Goal: Information Seeking & Learning: Learn about a topic

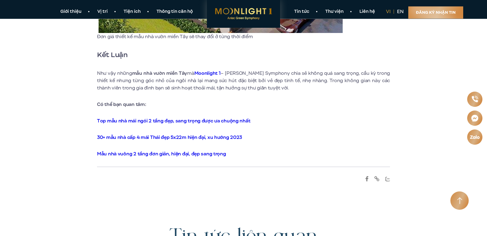
scroll to position [3482, 0]
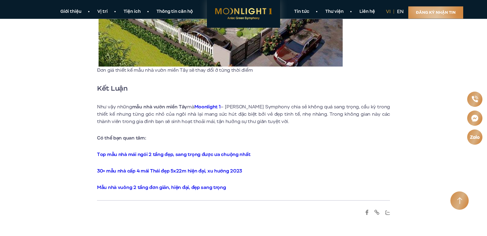
click at [162, 168] on link "30+ mẫu nhà cấp 4 mái Thái đẹp 5x22m hiện đại, xu hướng 2023" at bounding box center [169, 171] width 145 height 7
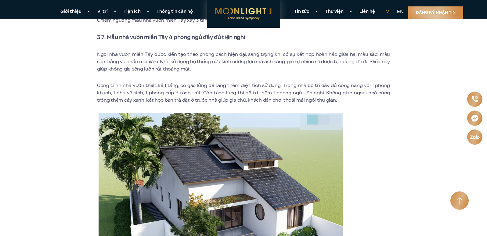
scroll to position [2962, 0]
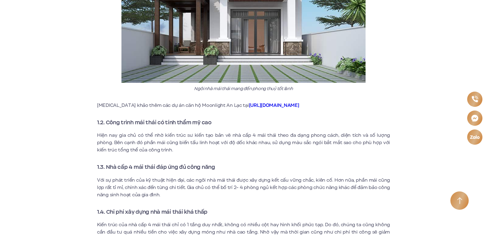
scroll to position [489, 0]
